Goal: Information Seeking & Learning: Learn about a topic

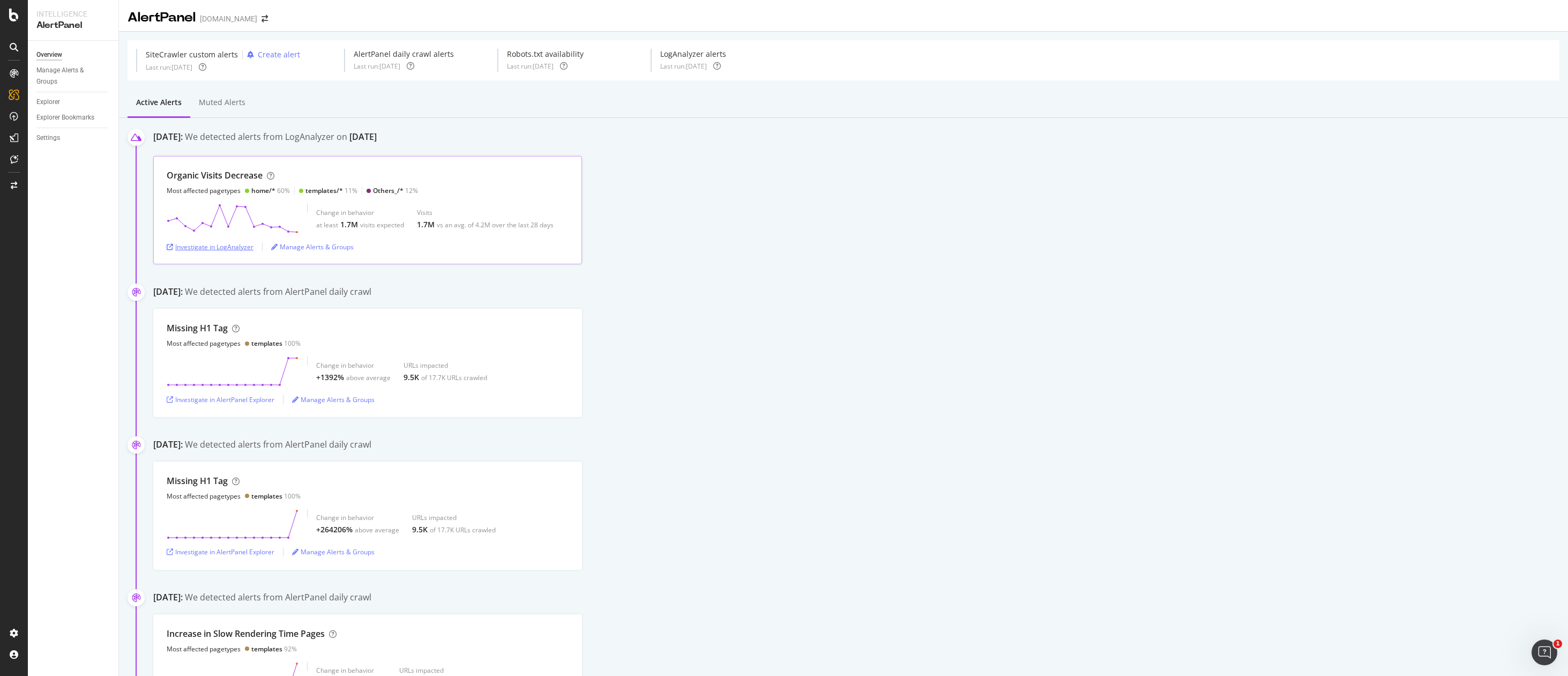
click at [189, 245] on div "Investigate in LogAnalyzer" at bounding box center [210, 247] width 87 height 9
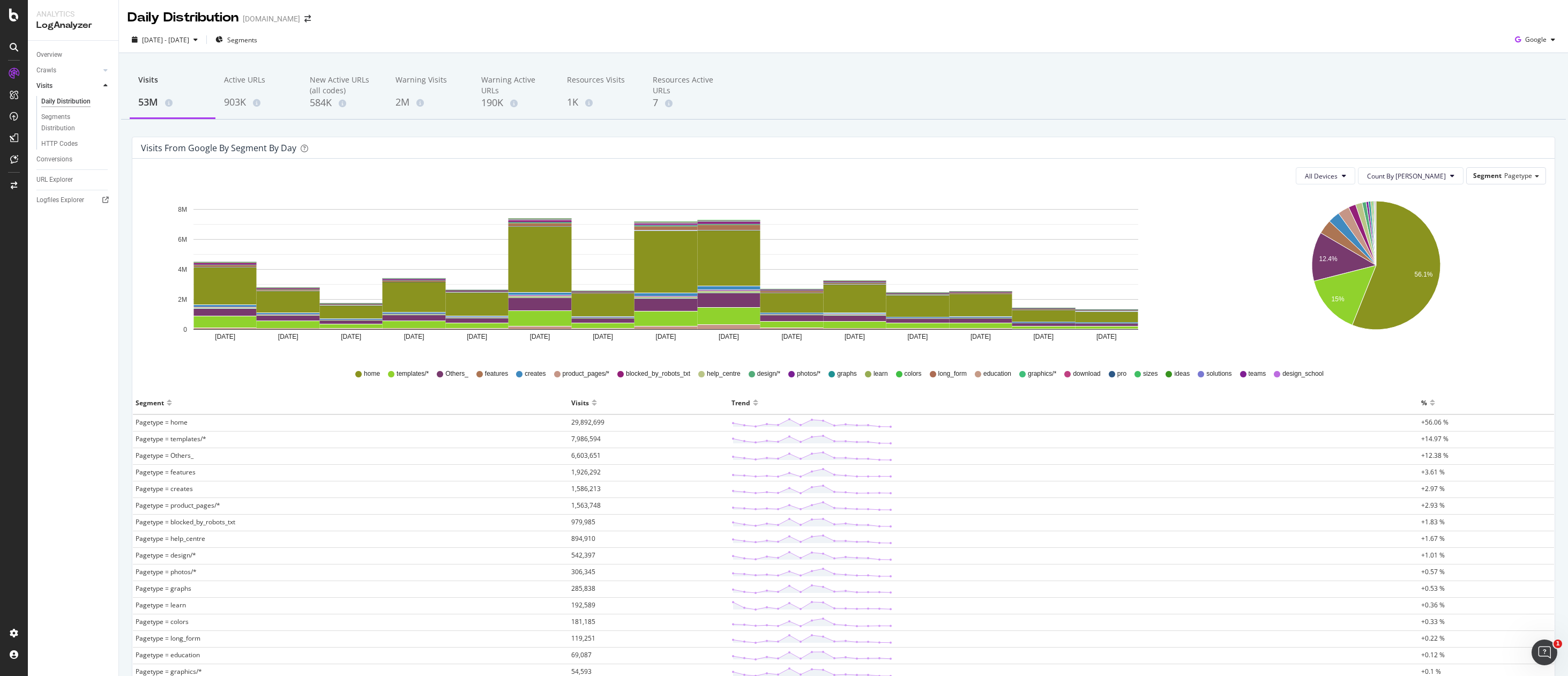
click at [821, 404] on div "Trend" at bounding box center [1073, 403] width 685 height 17
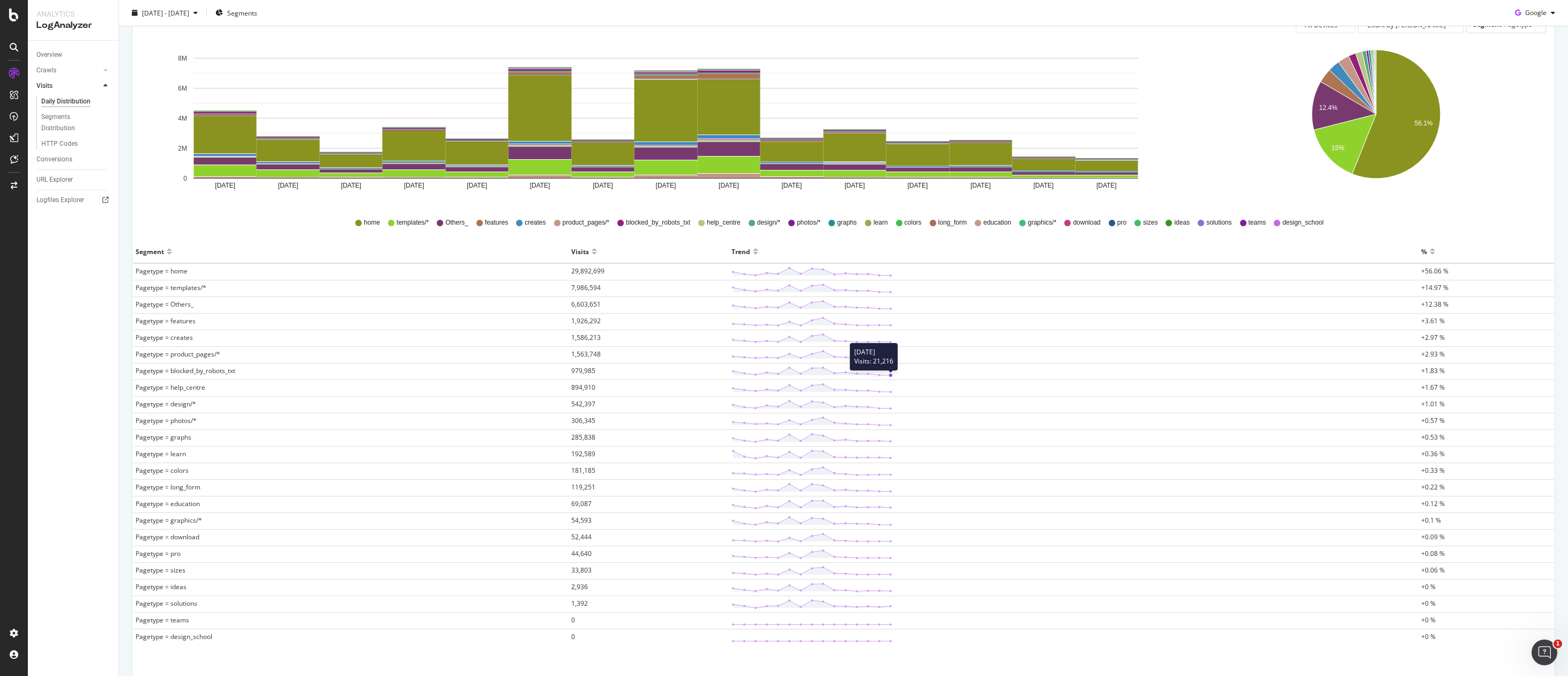
scroll to position [84, 0]
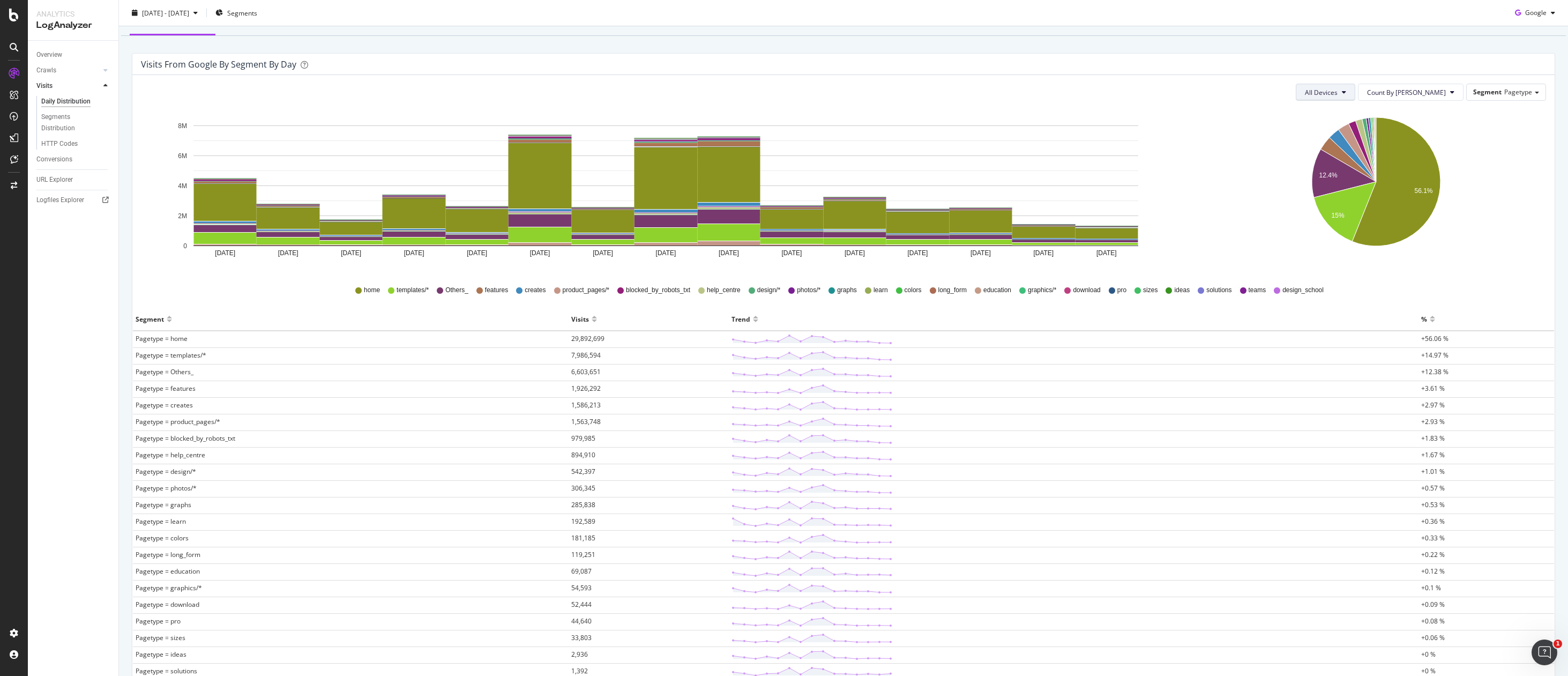
click at [1338, 96] on span "All Devices" at bounding box center [1321, 92] width 33 height 9
click at [1370, 131] on span "Mobile" at bounding box center [1361, 134] width 33 height 10
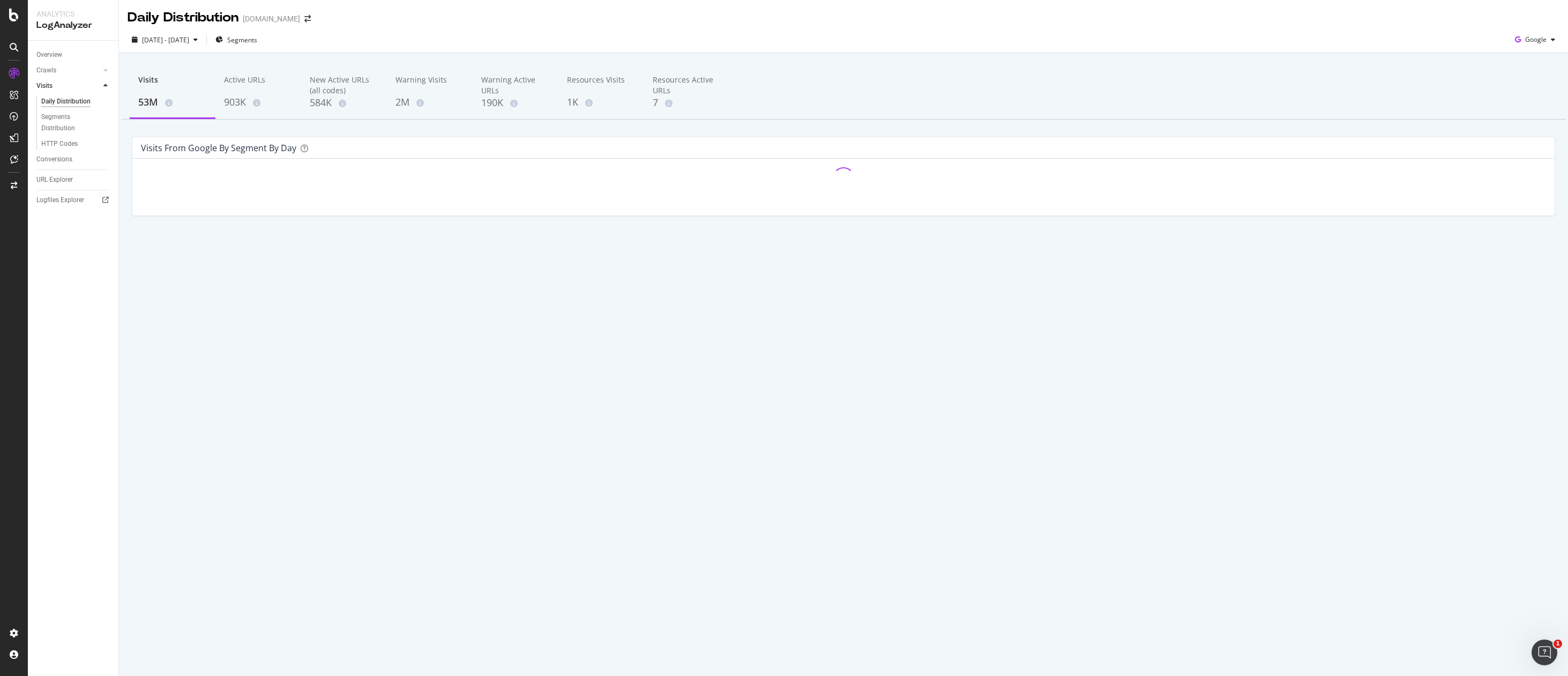
scroll to position [0, 0]
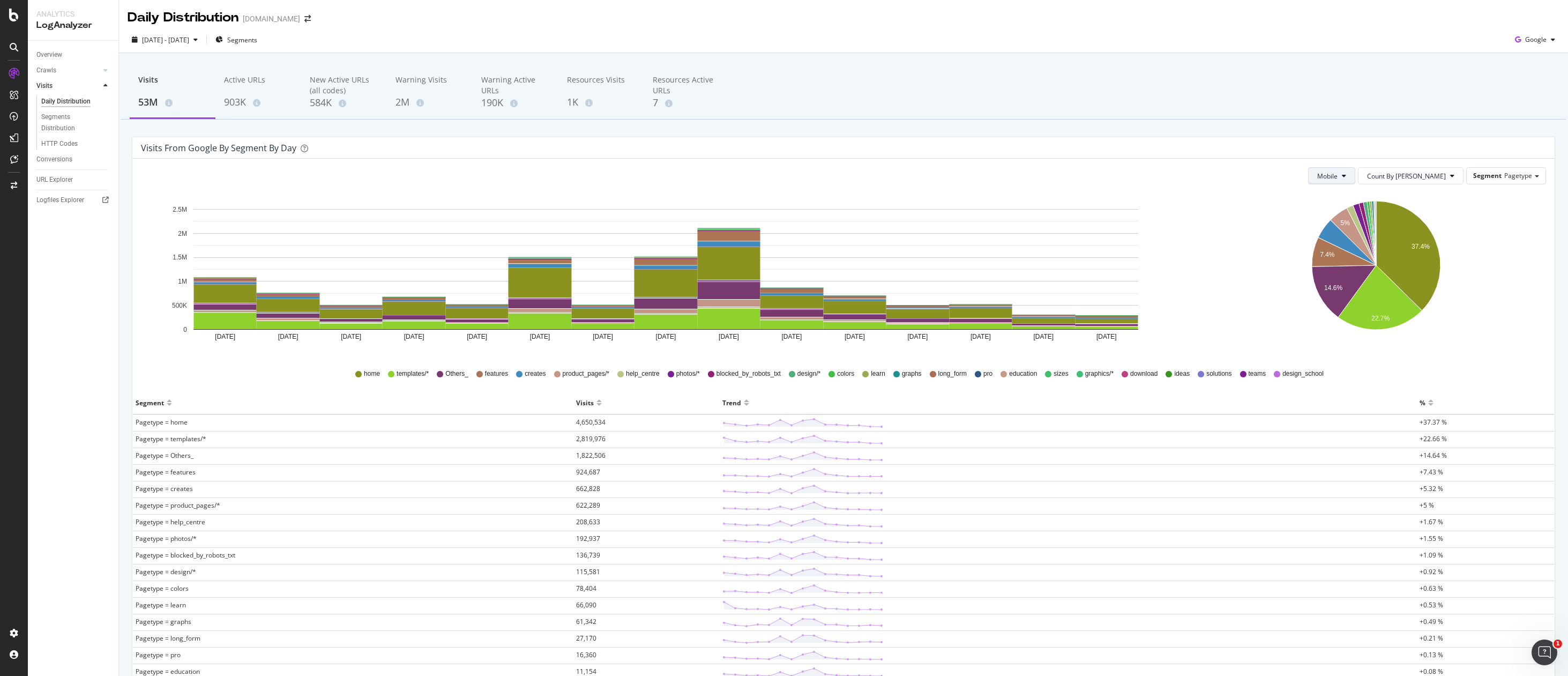
click at [1346, 177] on icon at bounding box center [1344, 176] width 4 height 6
click at [1365, 240] on span "Desktop" at bounding box center [1373, 237] width 33 height 10
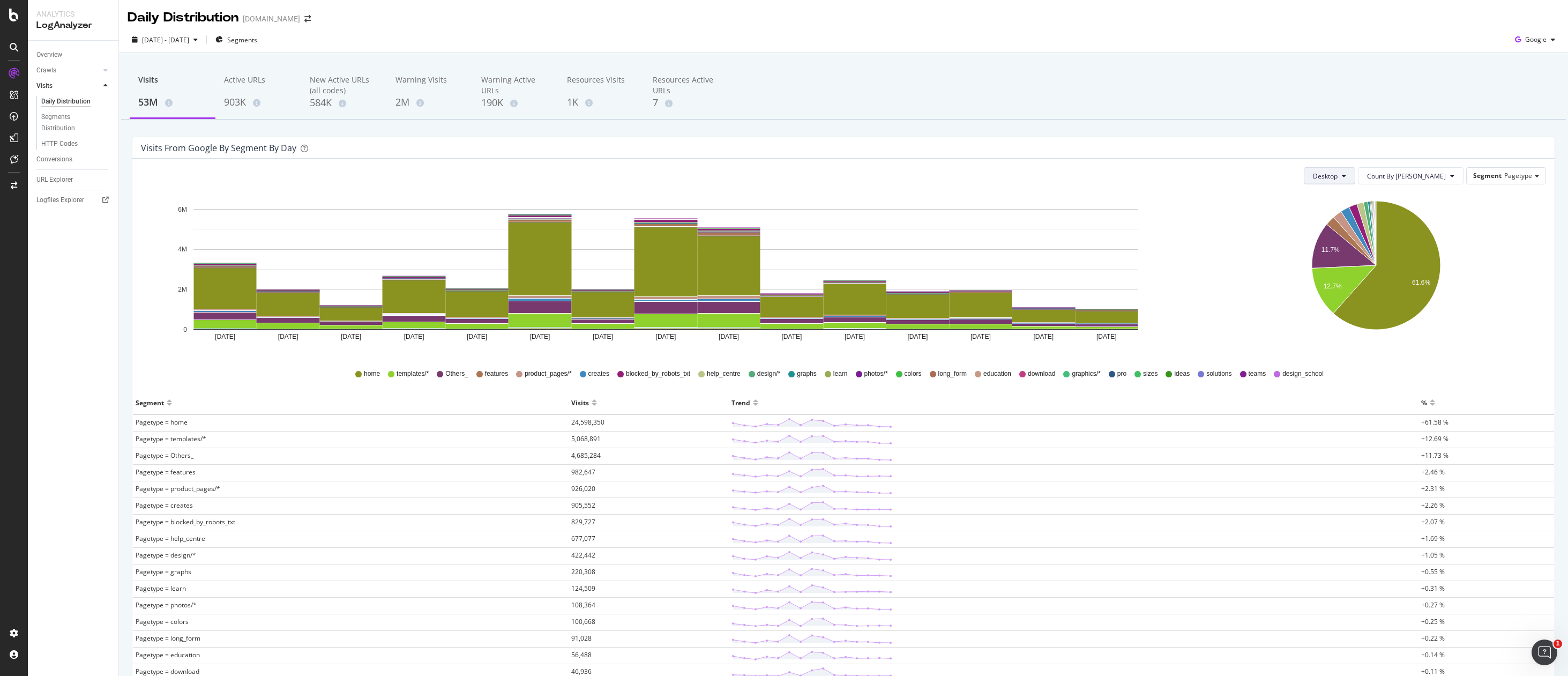
click at [1338, 176] on span "Desktop" at bounding box center [1325, 176] width 24 height 9
click at [1362, 190] on div "All Devices" at bounding box center [1369, 197] width 50 height 15
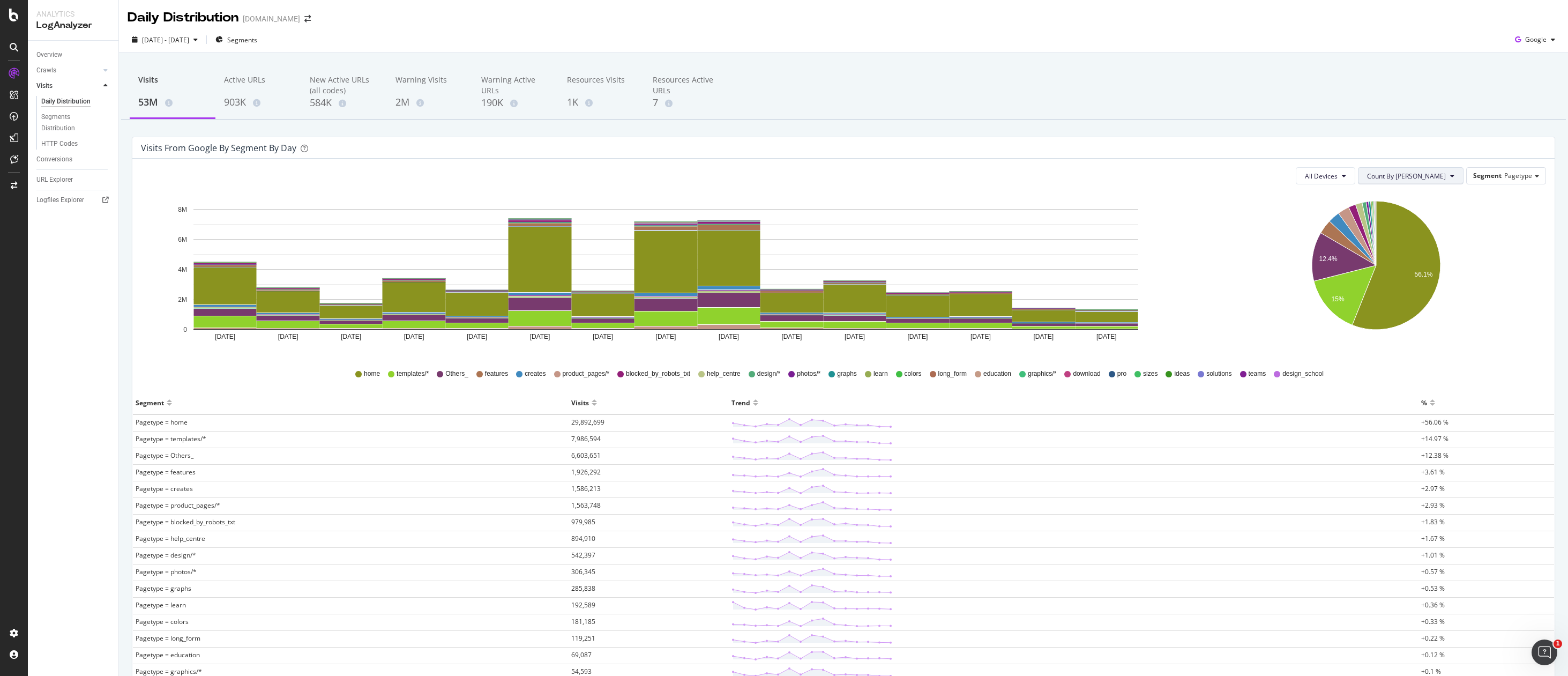
click at [1447, 174] on button "Count By [PERSON_NAME]" at bounding box center [1411, 176] width 106 height 17
click at [1431, 217] on span "Cumulated" at bounding box center [1447, 217] width 81 height 10
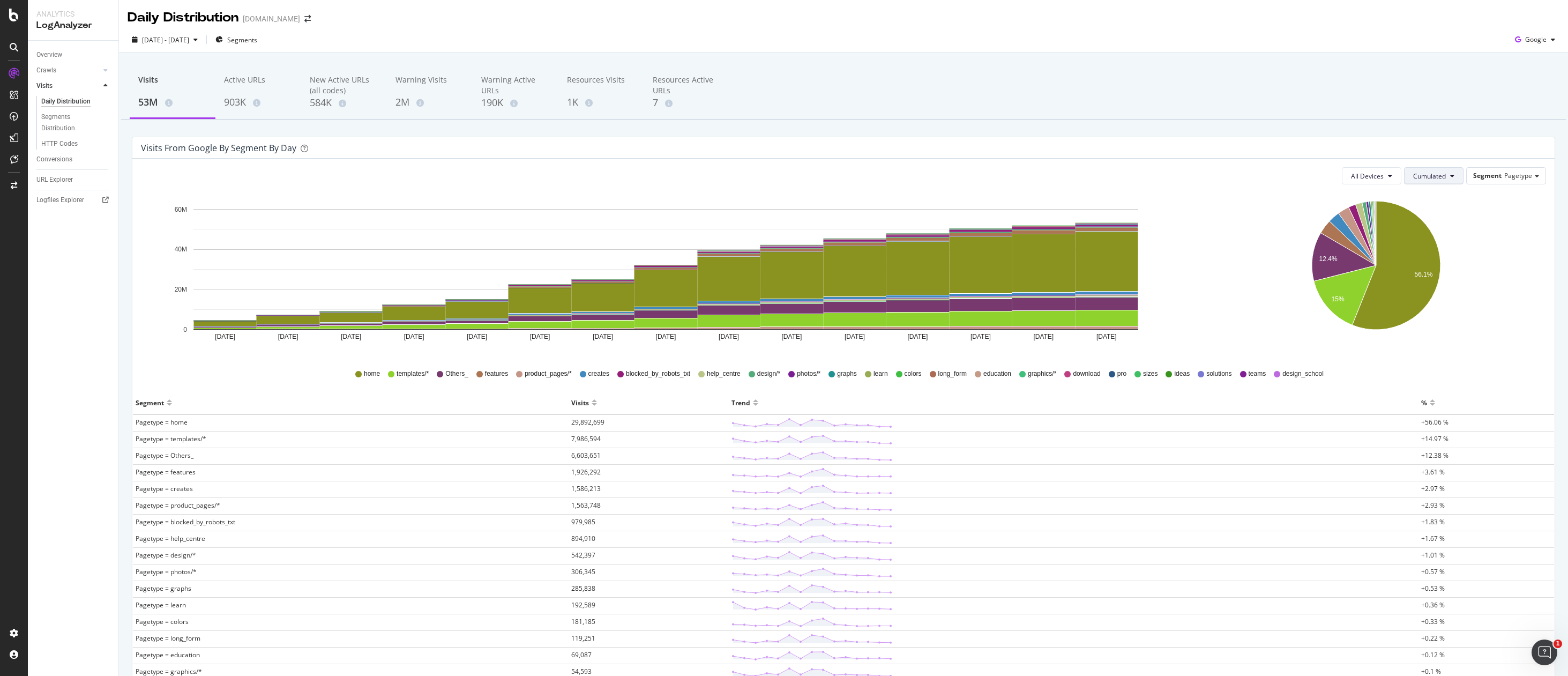
click at [1446, 176] on span "Cumulated" at bounding box center [1429, 176] width 33 height 9
click at [1440, 194] on span "Count By [PERSON_NAME]" at bounding box center [1453, 197] width 79 height 10
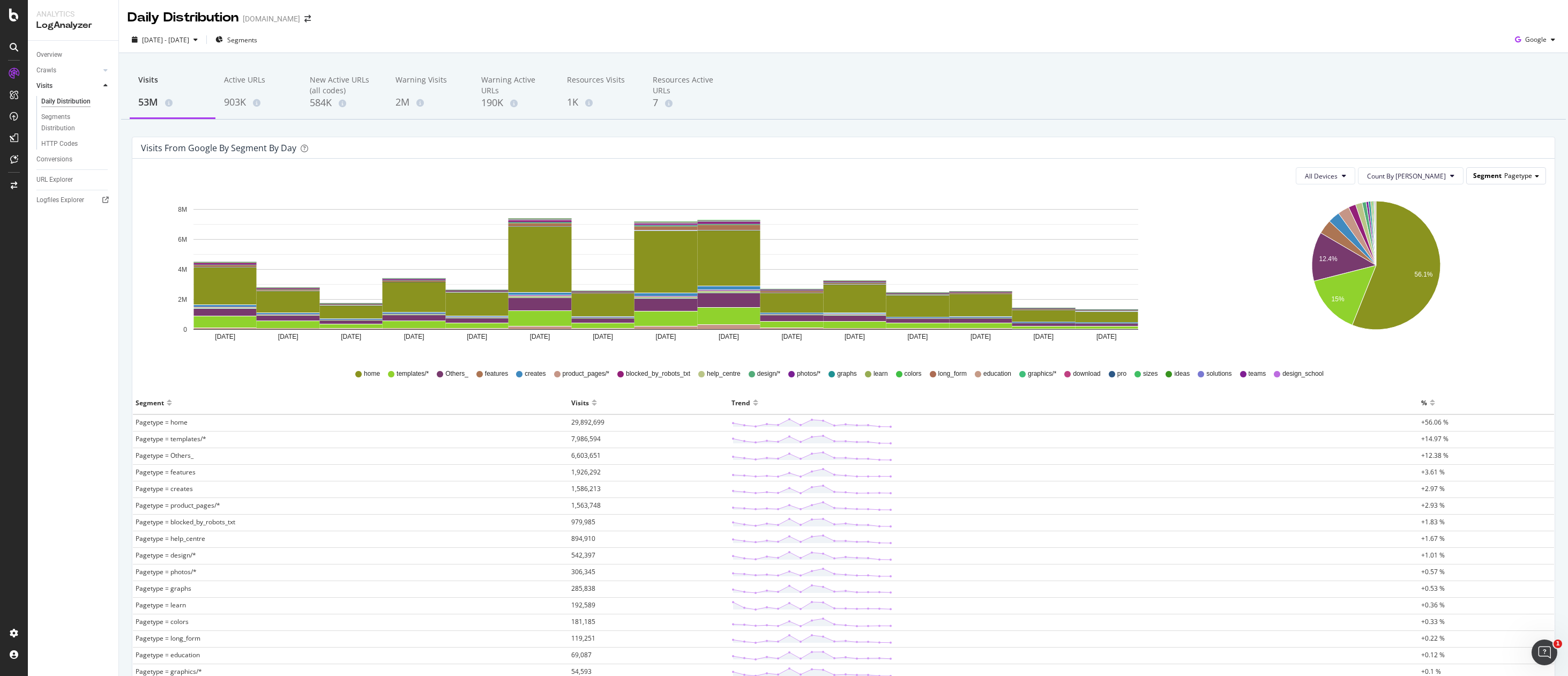
click at [1537, 178] on div "Segment Pagetype" at bounding box center [1506, 176] width 79 height 15
click at [1477, 206] on div "Locale" at bounding box center [1498, 206] width 86 height 15
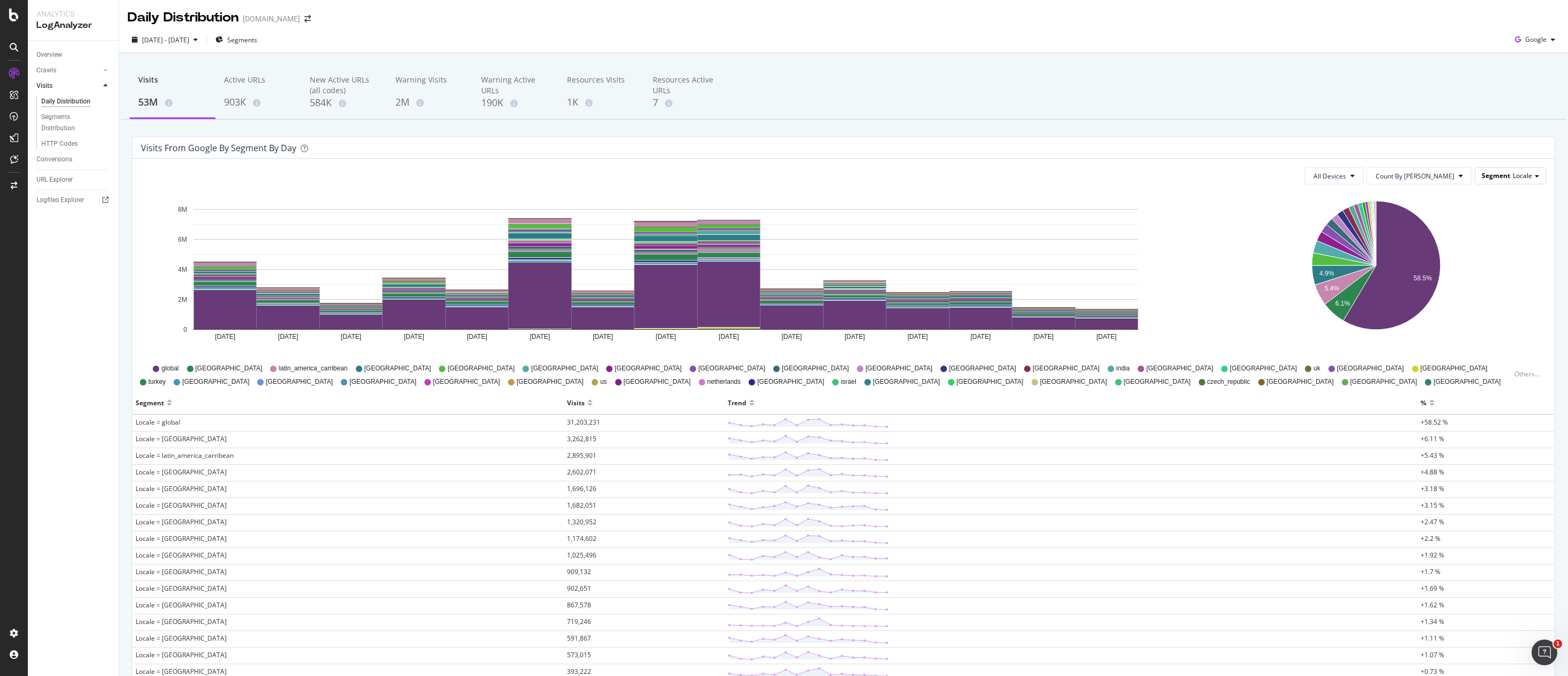
click at [1514, 176] on span "Locale" at bounding box center [1523, 175] width 20 height 9
click at [1505, 222] on div "Product_verticals" at bounding box center [1498, 220] width 86 height 15
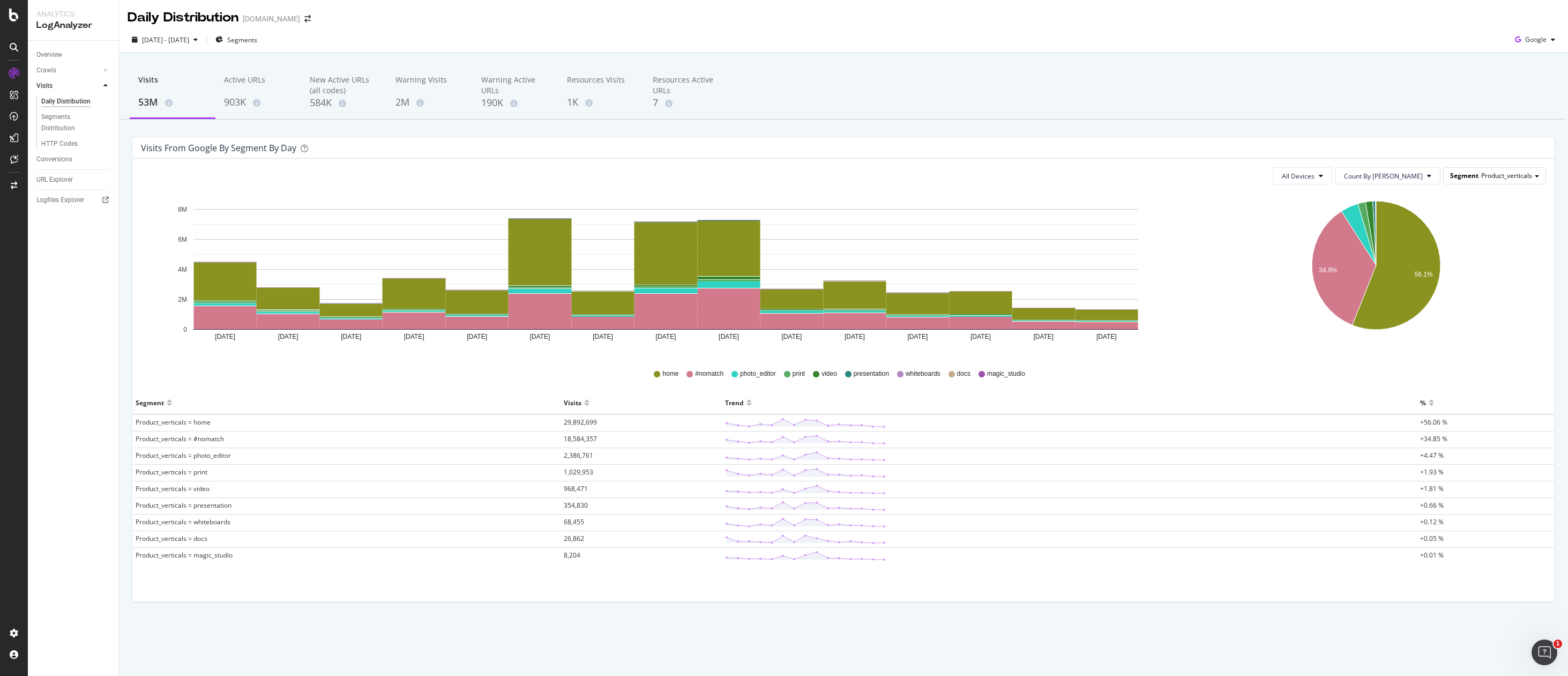
click at [1496, 171] on span "Product_verticals" at bounding box center [1507, 175] width 51 height 9
click at [1486, 236] on div "Qualifier" at bounding box center [1498, 235] width 86 height 15
